Goal: Task Accomplishment & Management: Use online tool/utility

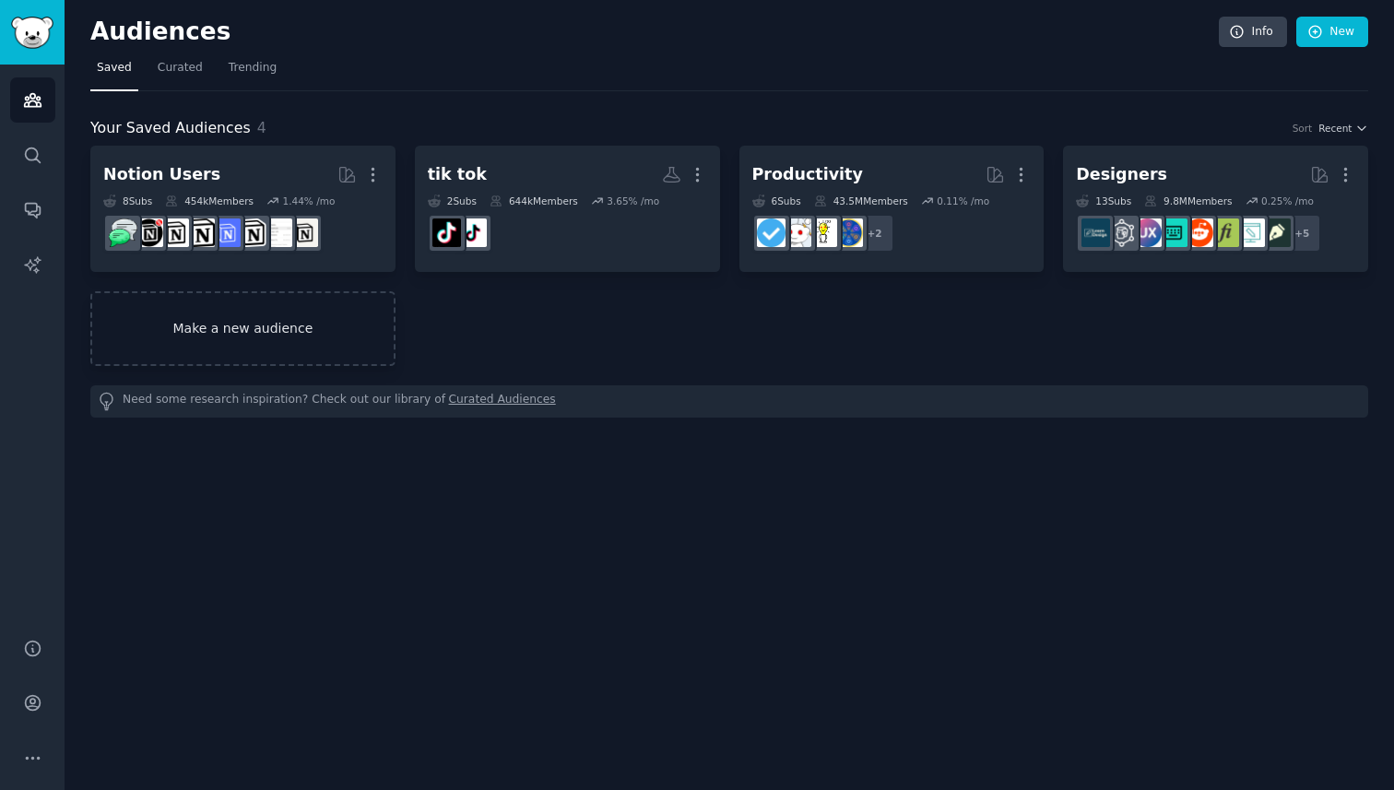
click at [218, 333] on link "Make a new audience" at bounding box center [242, 328] width 305 height 75
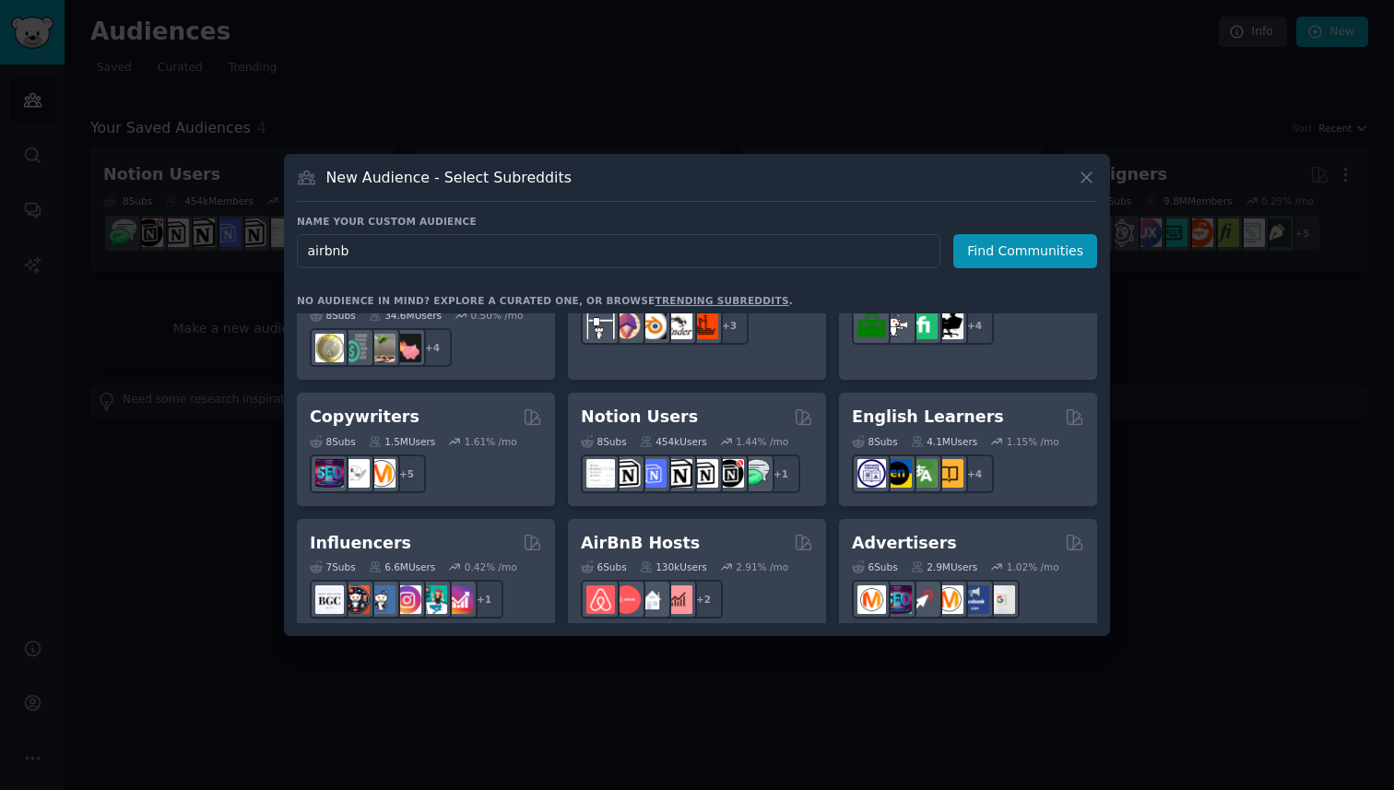
scroll to position [1092, 0]
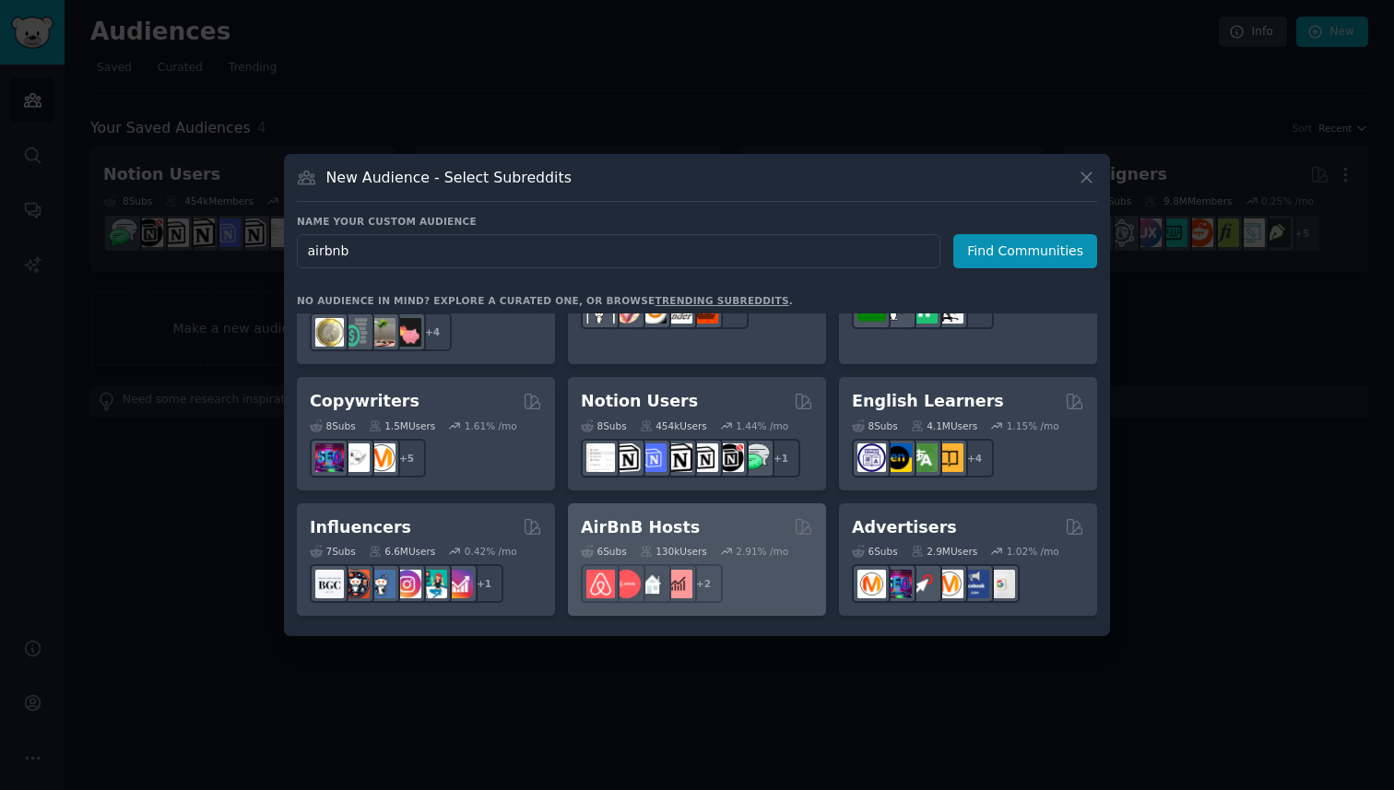
type input "airbnb"
click at [653, 516] on h2 "AirBnB Hosts" at bounding box center [640, 527] width 119 height 23
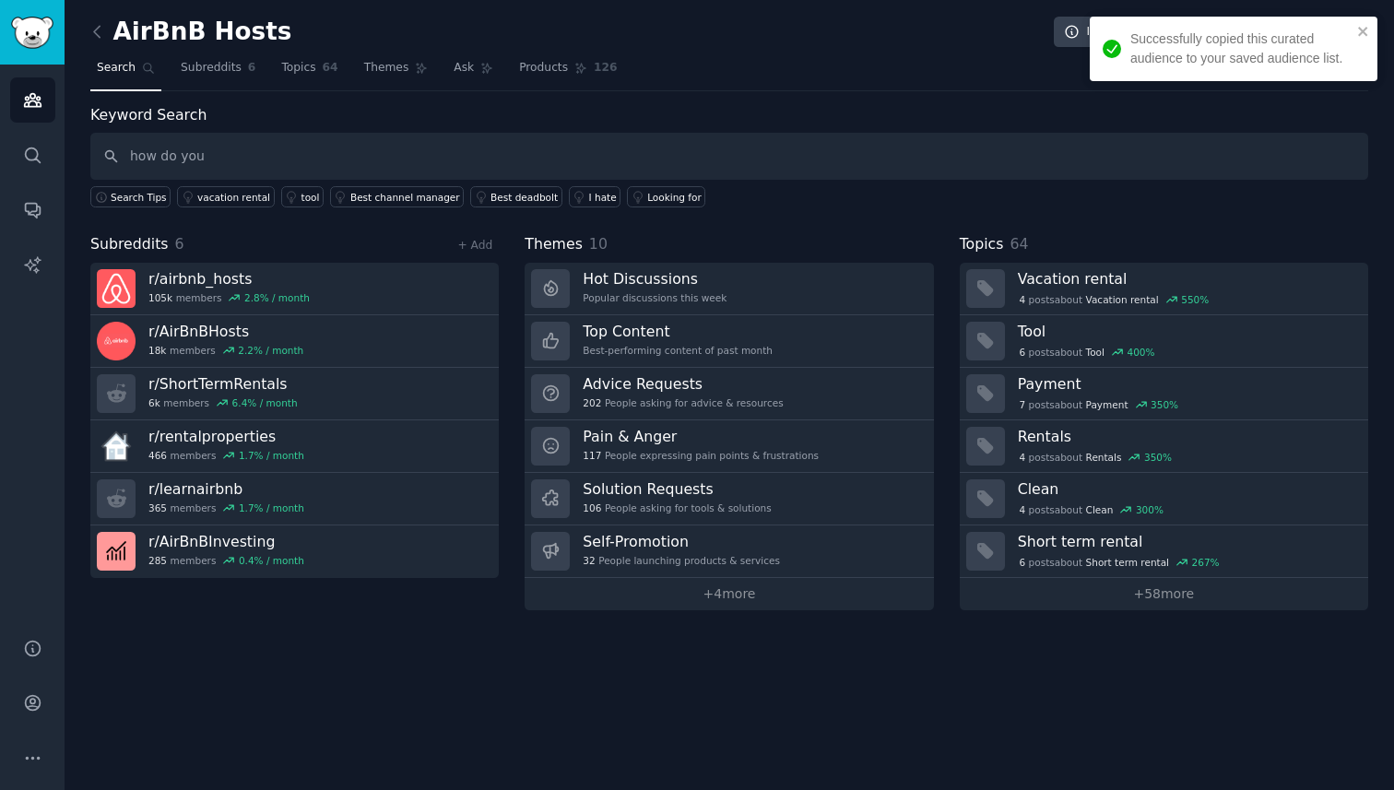
type input "how do you"
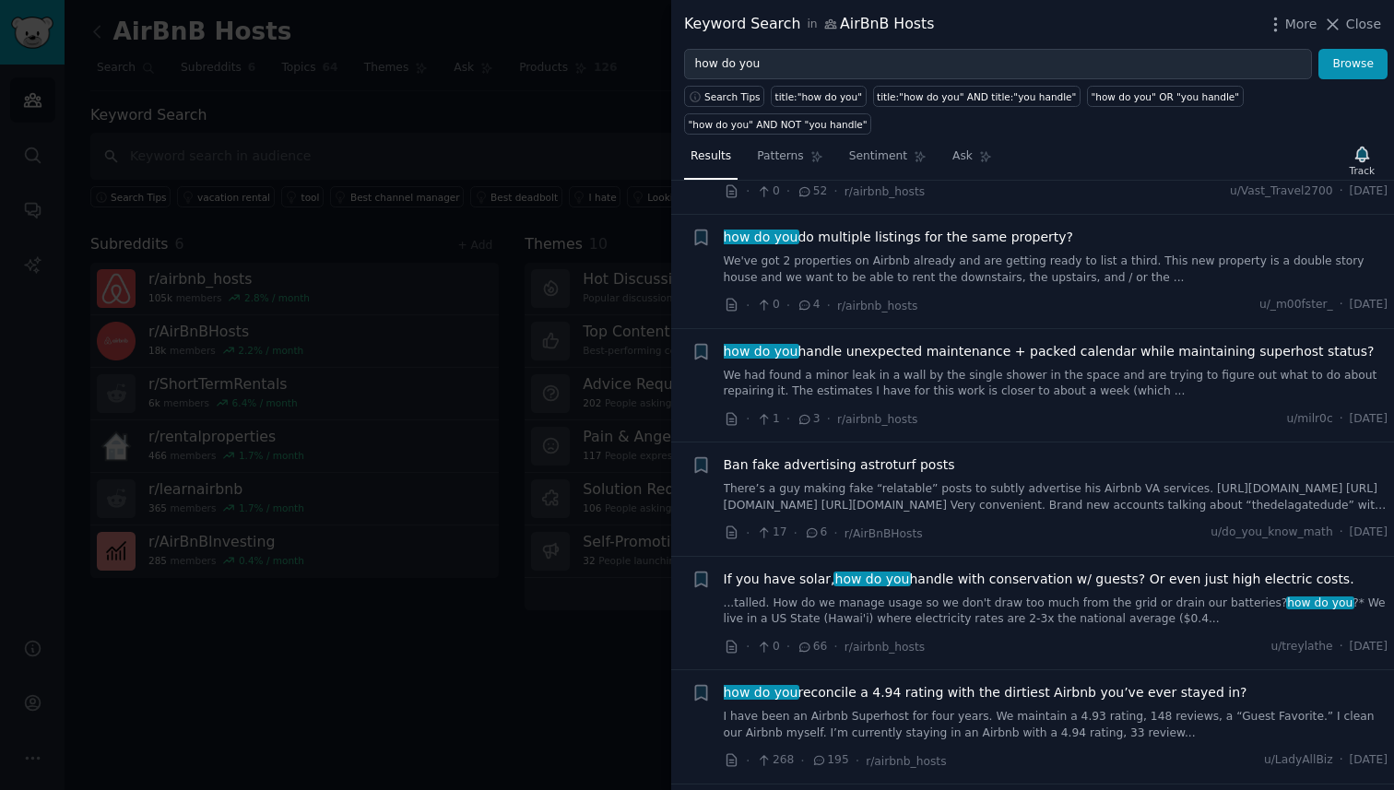
scroll to position [4815, 0]
click at [516, 655] on div at bounding box center [697, 395] width 1394 height 790
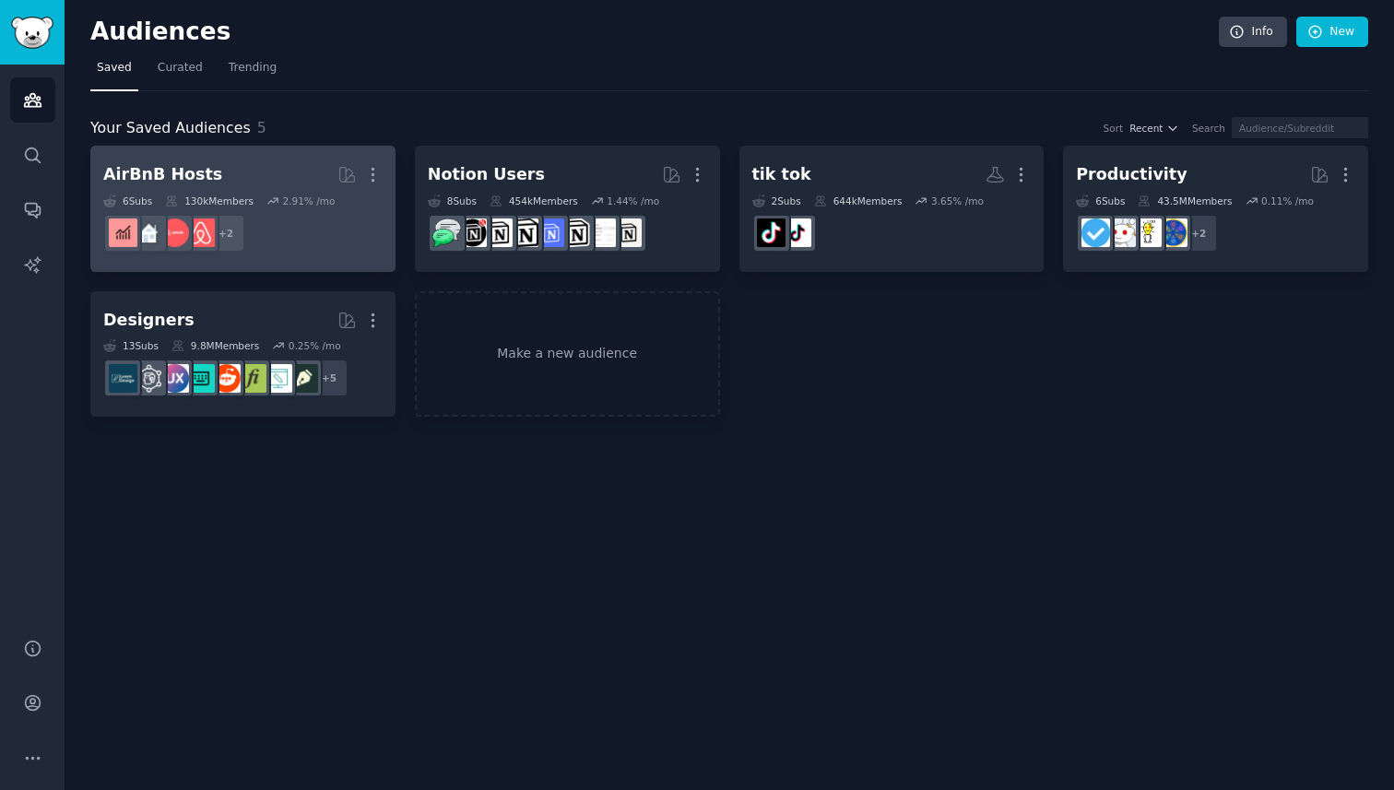
click at [294, 211] on dd "+ 2" at bounding box center [242, 233] width 279 height 52
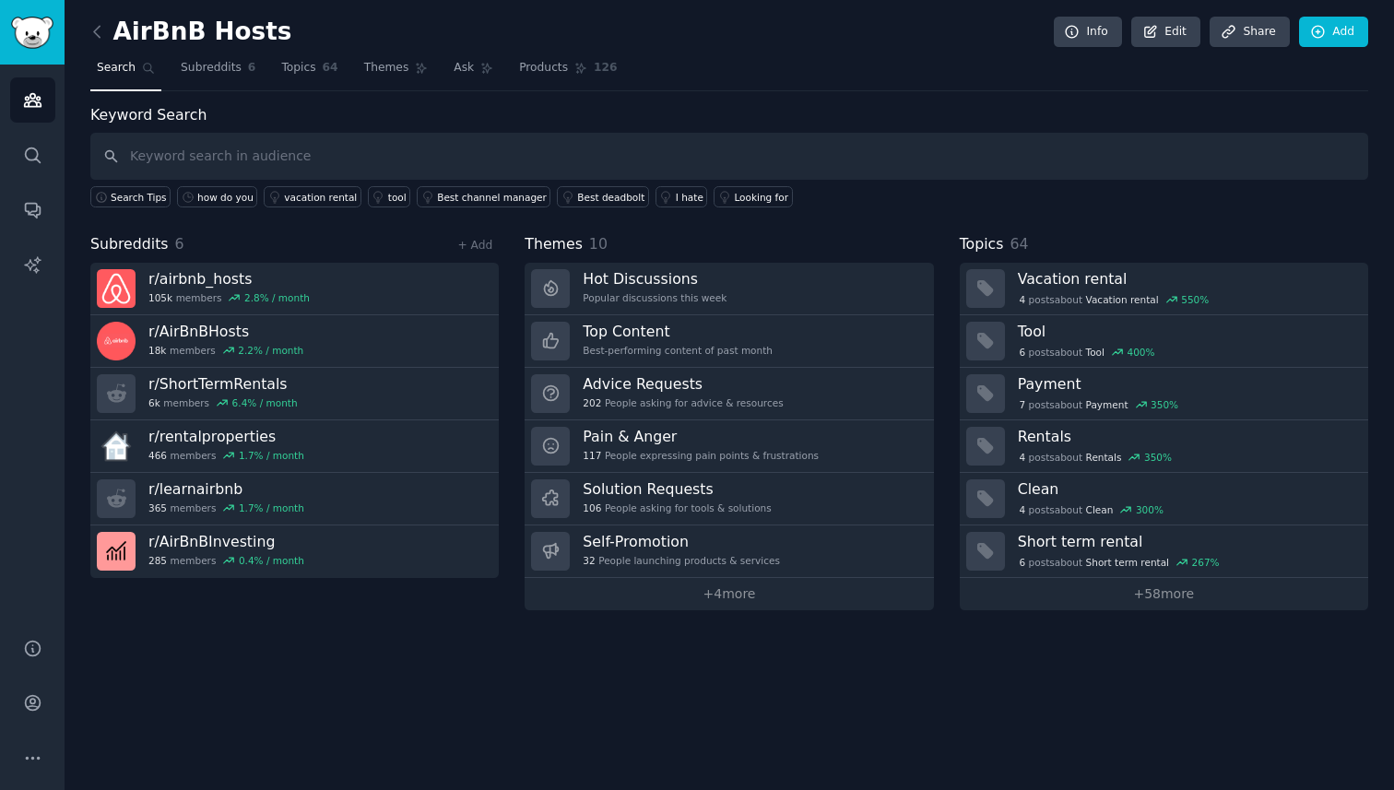
click at [630, 179] on input "text" at bounding box center [729, 156] width 1278 height 47
type input "what software"
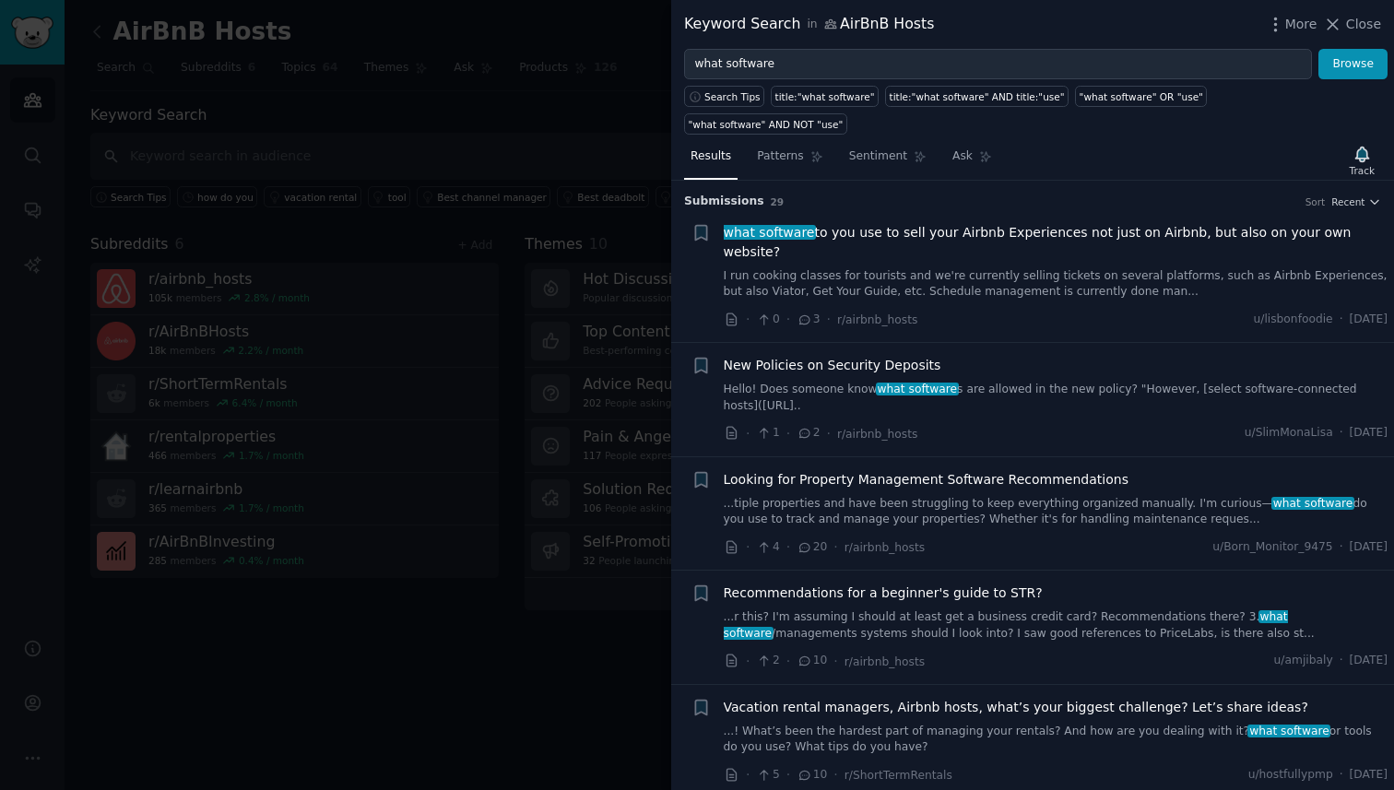
click at [854, 496] on link "...tiple properties and have been struggling to keep everything organized manua…" at bounding box center [1056, 512] width 665 height 32
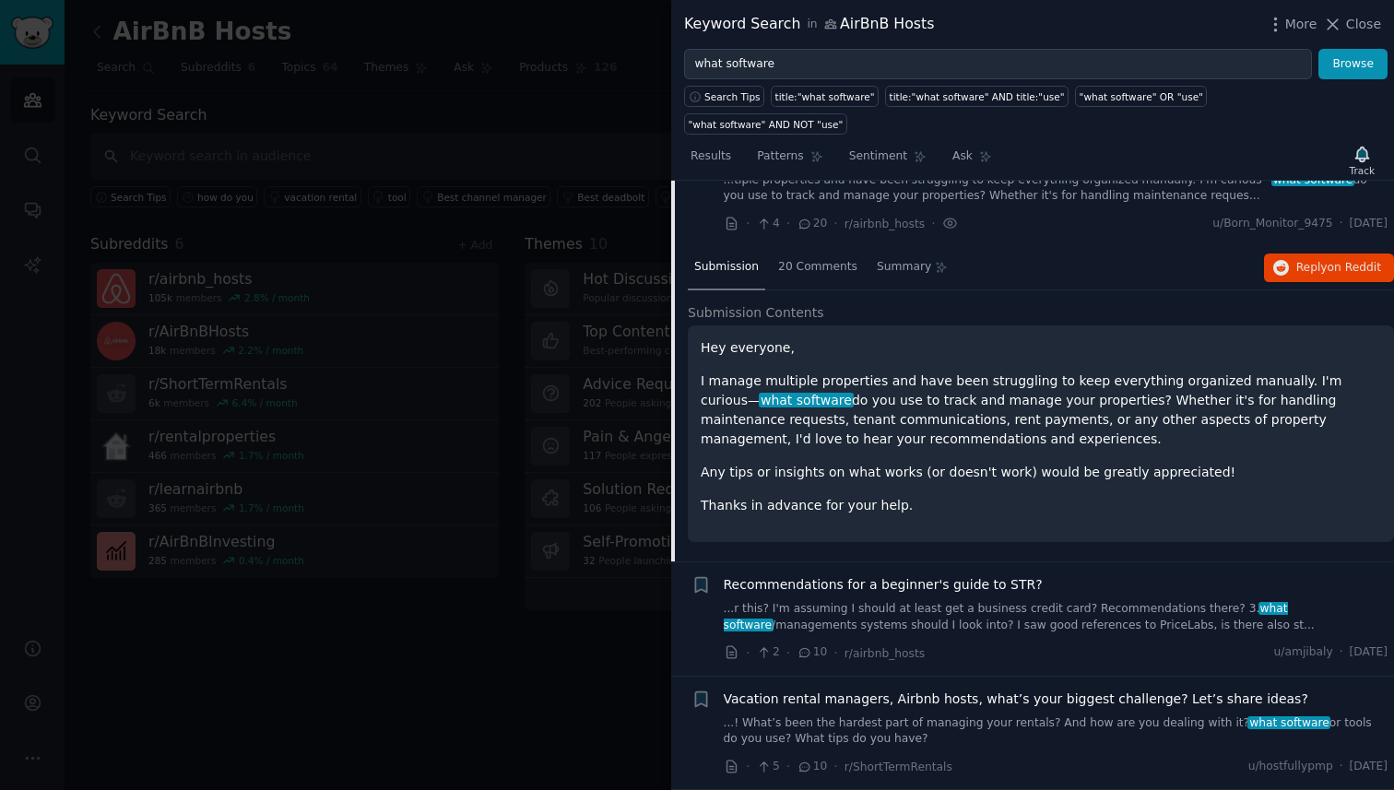
scroll to position [338, 0]
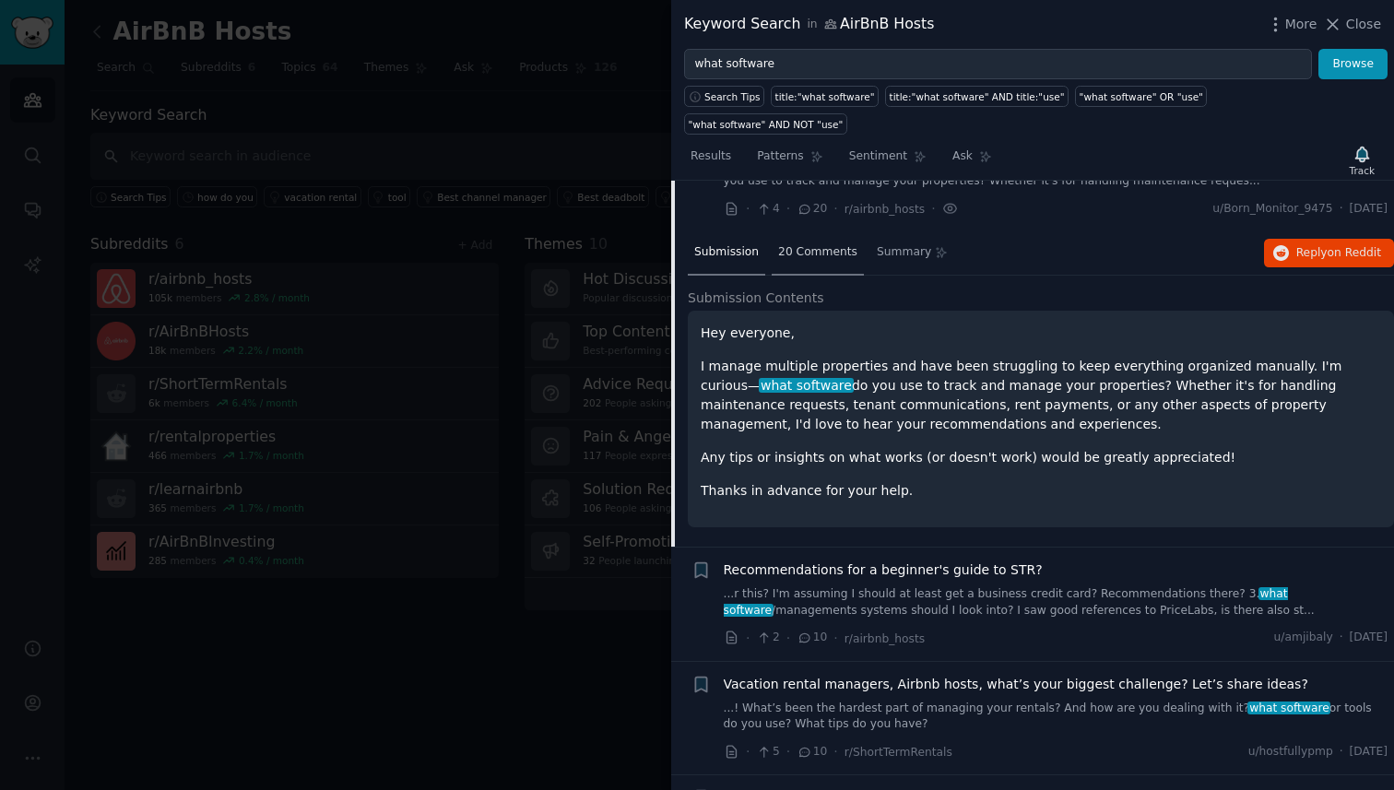
click at [805, 244] on span "20 Comments" at bounding box center [817, 252] width 79 height 17
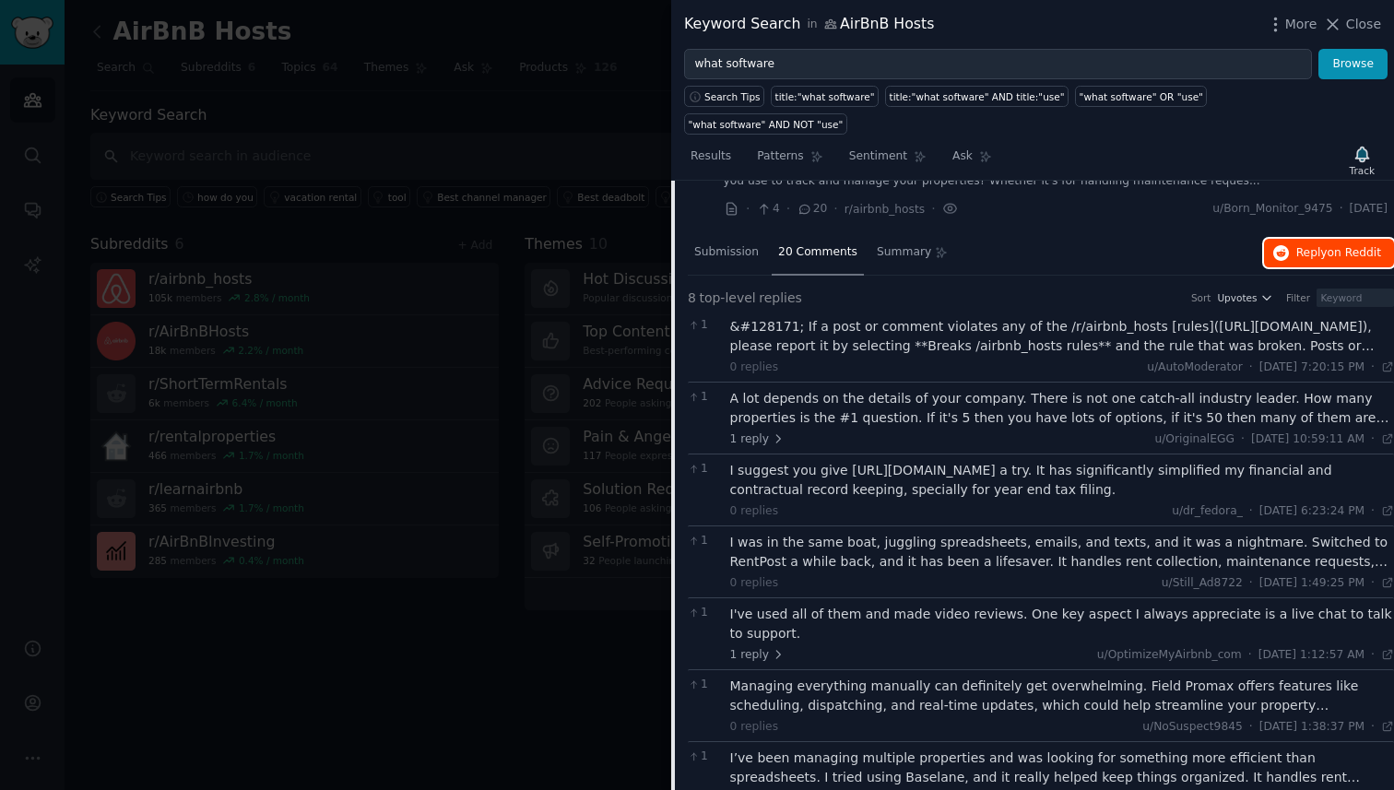
click at [1292, 239] on button "Reply on Reddit" at bounding box center [1329, 254] width 130 height 30
